Goal: Find contact information

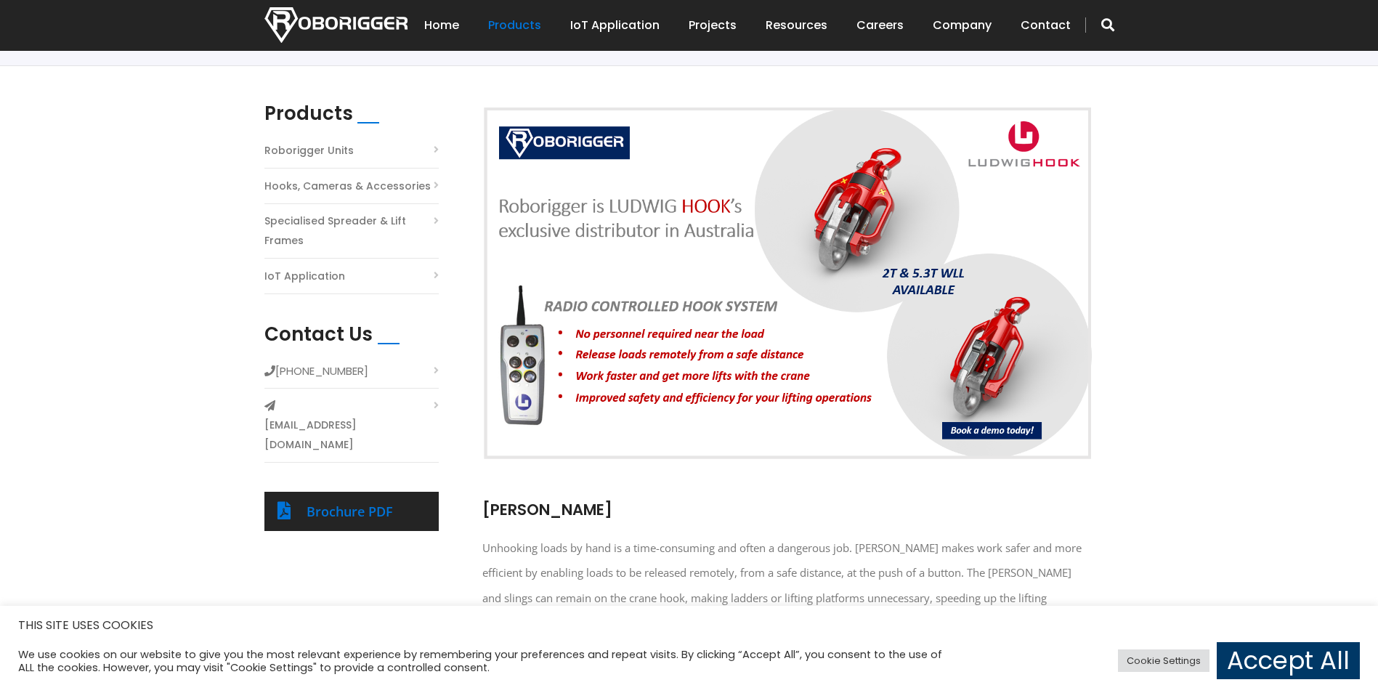
scroll to position [436, 0]
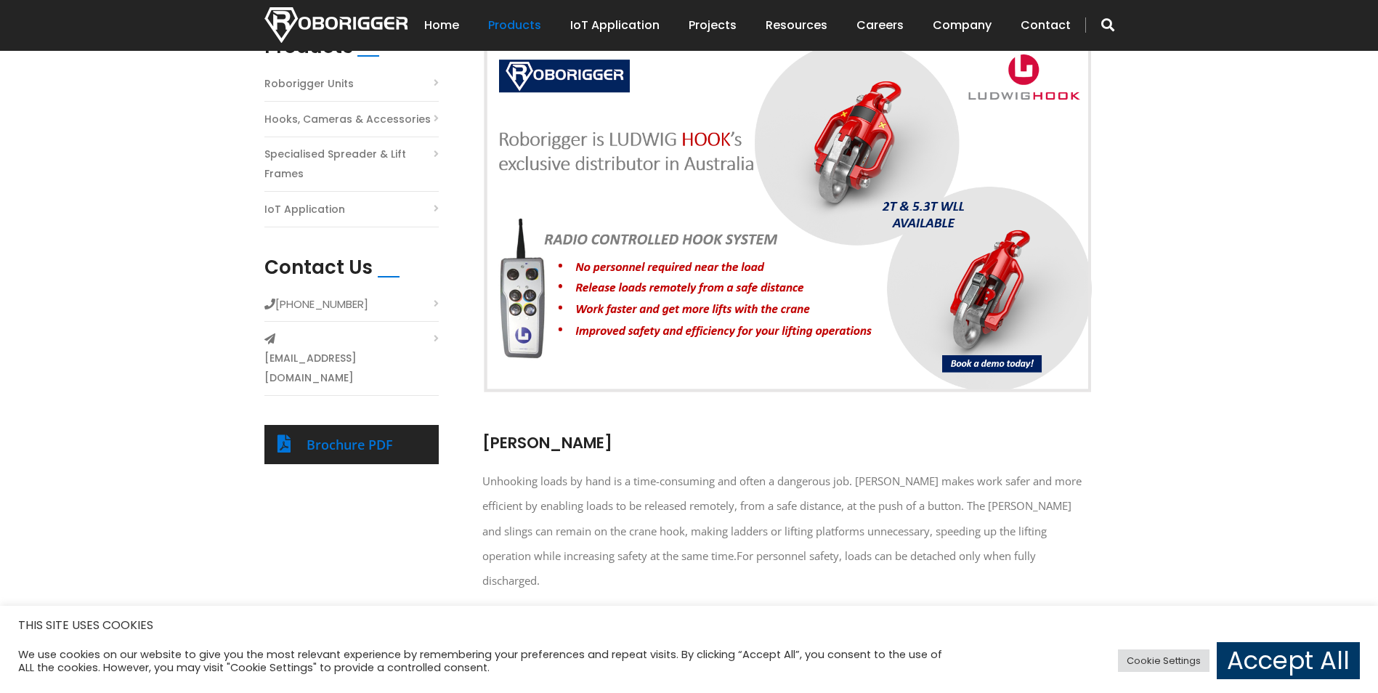
click at [428, 299] on li "[PHONE_NUMBER]" at bounding box center [351, 308] width 174 height 28
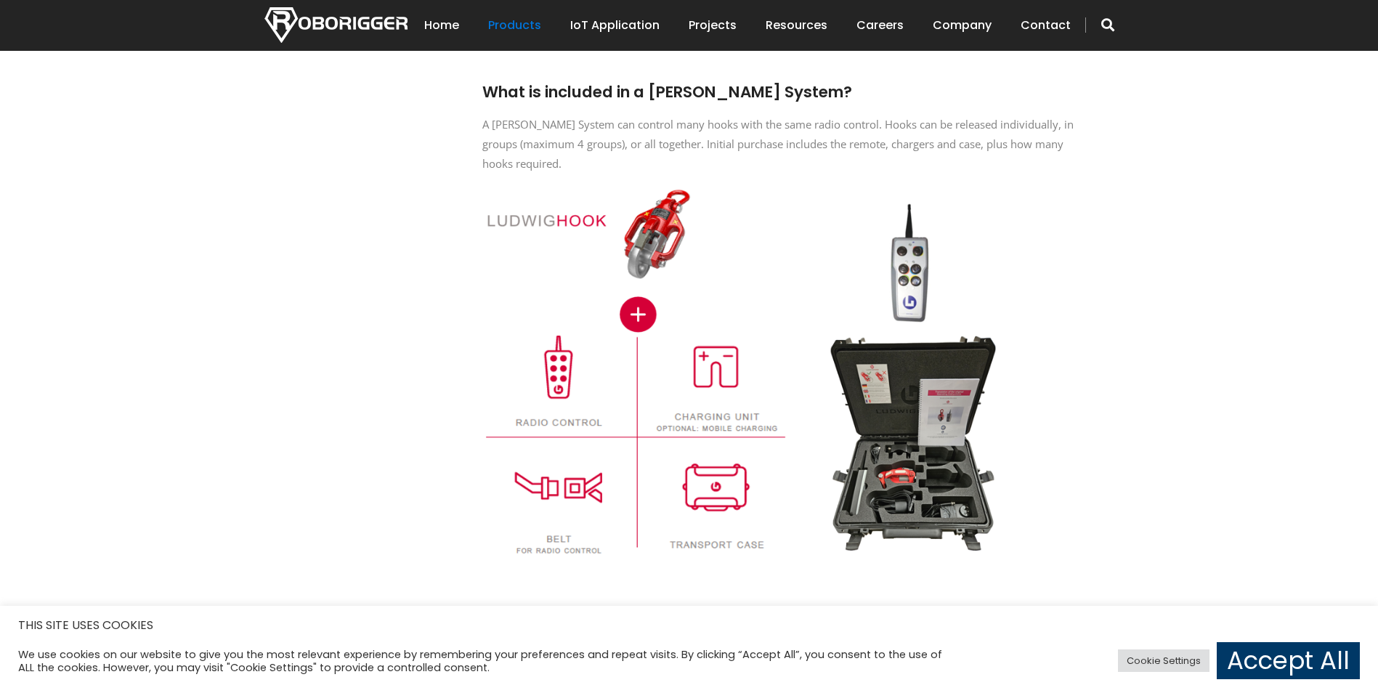
scroll to position [1890, 0]
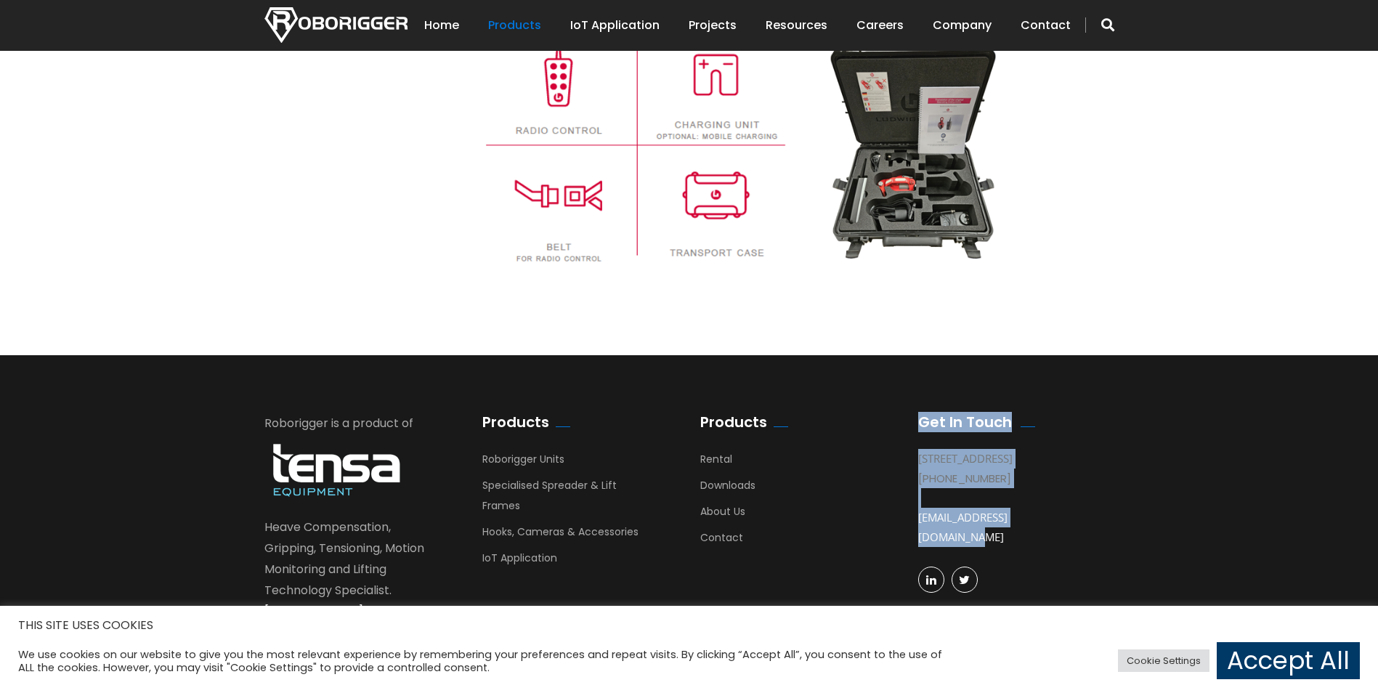
drag, startPoint x: 1059, startPoint y: 506, endPoint x: 890, endPoint y: 506, distance: 169.3
click at [890, 506] on div "Roborigger is a product of Heave Compensation, Gripping, Tensioning, Motion Mon…" at bounding box center [690, 528] width 872 height 231
drag, startPoint x: 890, startPoint y: 506, endPoint x: 1021, endPoint y: 511, distance: 131.6
click at [1008, 511] on link "[EMAIL_ADDRESS][DOMAIN_NAME]" at bounding box center [962, 527] width 89 height 34
click at [1060, 511] on div "[EMAIL_ADDRESS][DOMAIN_NAME]" at bounding box center [1005, 527] width 174 height 78
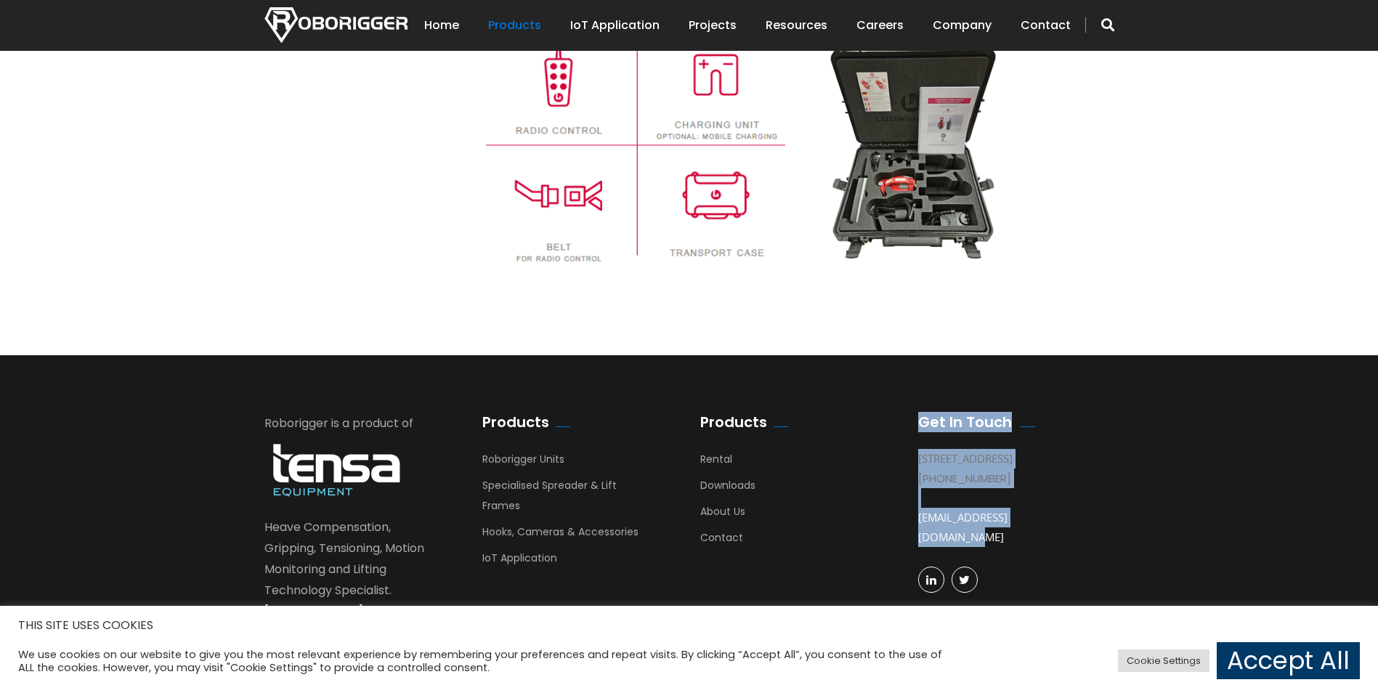
click at [1076, 511] on div "[EMAIL_ADDRESS][DOMAIN_NAME]" at bounding box center [1005, 527] width 174 height 78
drag, startPoint x: 1061, startPoint y: 509, endPoint x: 919, endPoint y: 511, distance: 142.4
click at [919, 511] on div "[EMAIL_ADDRESS][DOMAIN_NAME]" at bounding box center [1005, 527] width 174 height 78
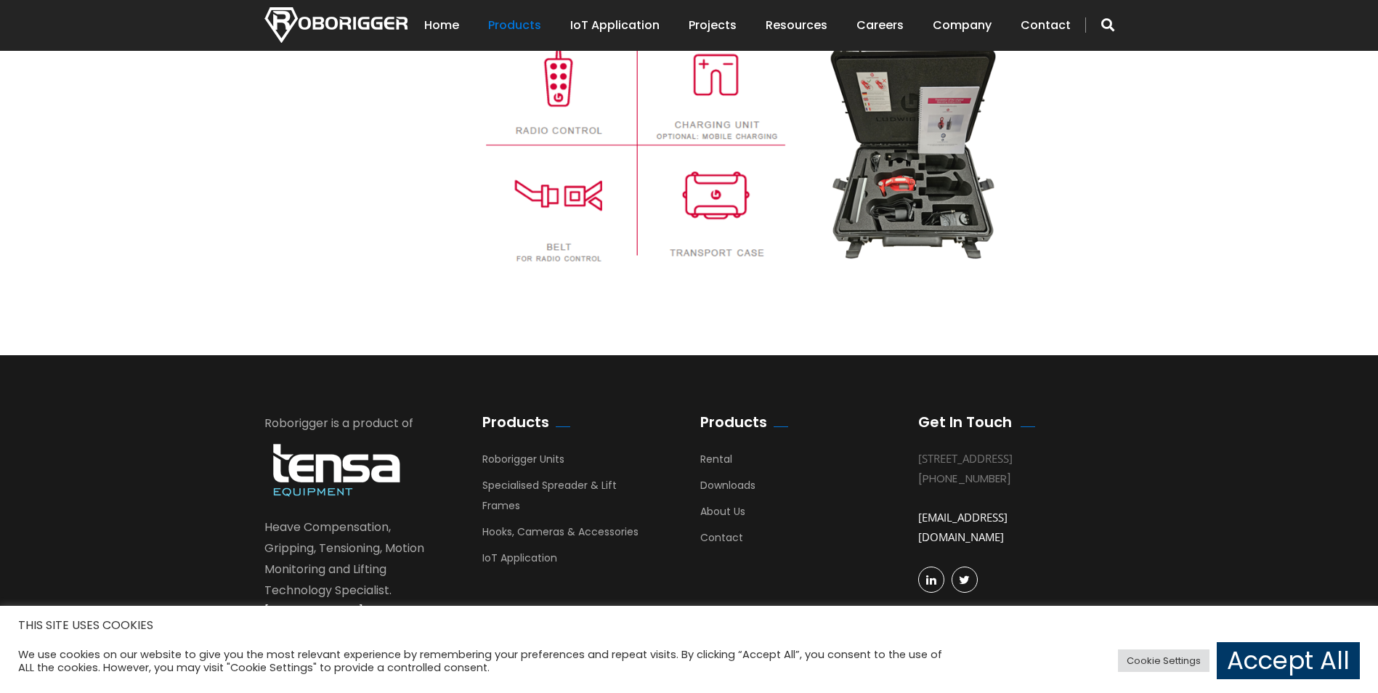
drag, startPoint x: 1067, startPoint y: 514, endPoint x: 915, endPoint y: 506, distance: 151.4
click at [915, 506] on div "Get In Touch [STREET_ADDRESS] [PHONE_NUMBER] [EMAIL_ADDRESS][DOMAIN_NAME]" at bounding box center [1016, 513] width 218 height 201
drag, startPoint x: 915, startPoint y: 506, endPoint x: 931, endPoint y: 505, distance: 15.3
copy link "[EMAIL_ADDRESS][DOMAIN_NAME]"
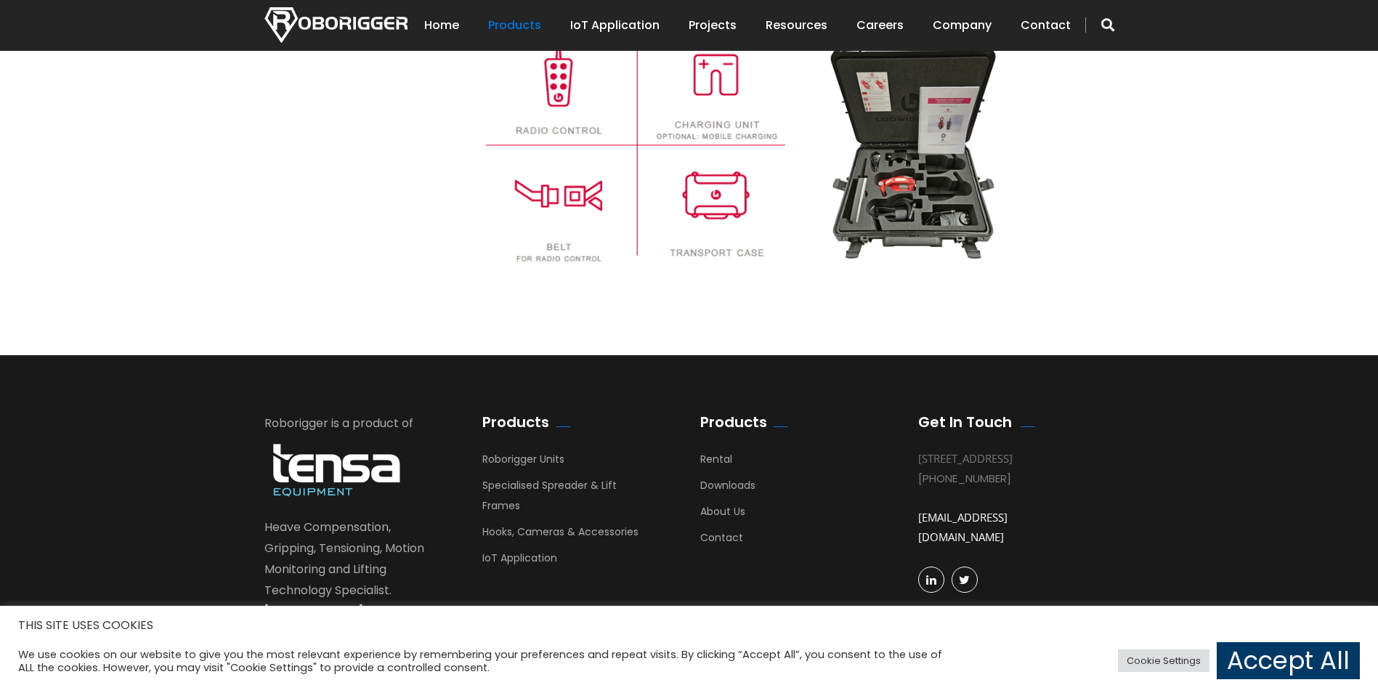
click at [1175, 497] on footer "Roborigger is a product of Heave Compensation, Gripping, Tensioning, Motion Mon…" at bounding box center [689, 536] width 1378 height 363
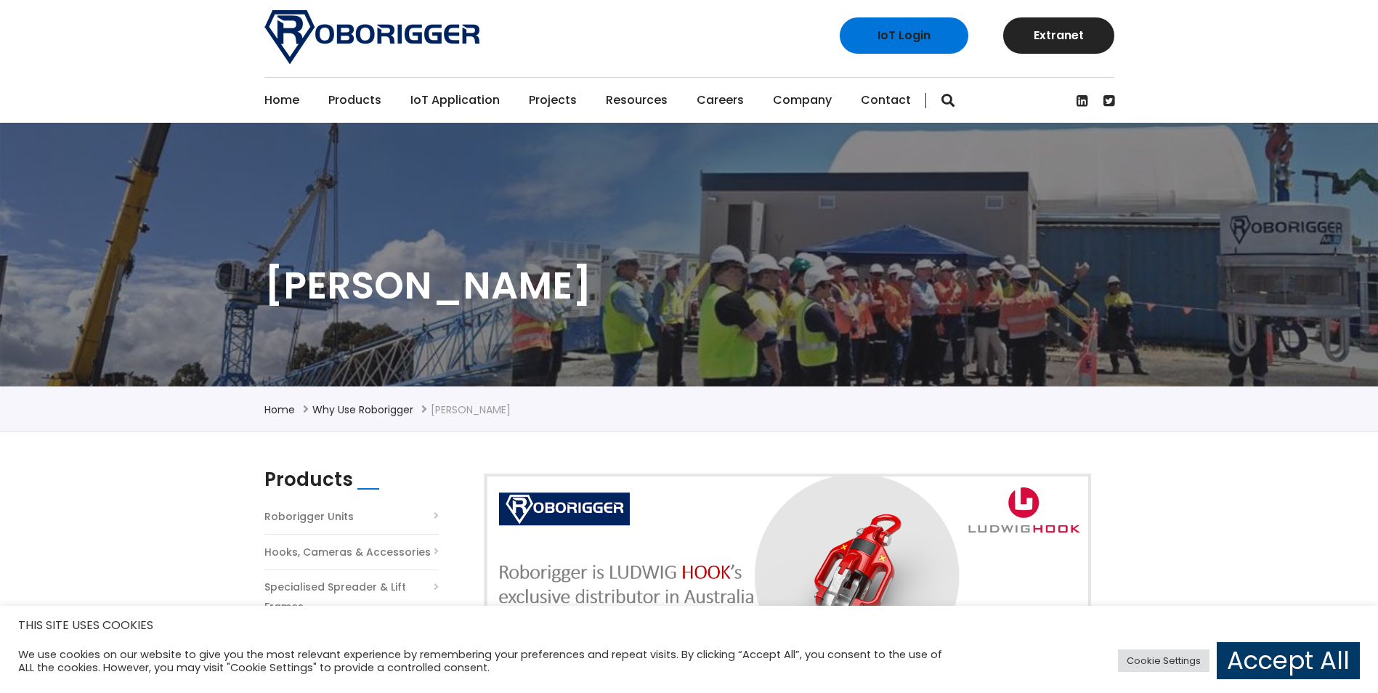
scroll to position [0, 0]
